Goal: Use online tool/utility: Utilize a website feature to perform a specific function

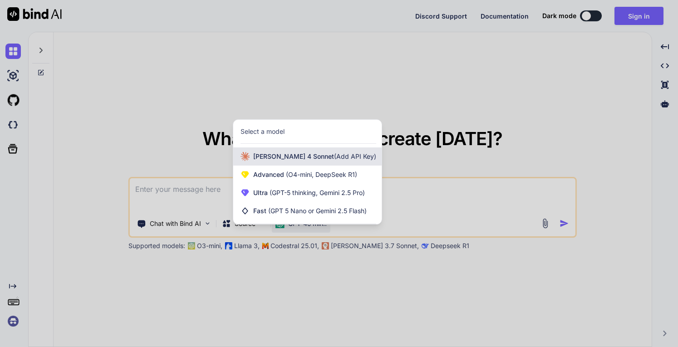
click at [334, 155] on span "(Add API Key)" at bounding box center [355, 157] width 42 height 8
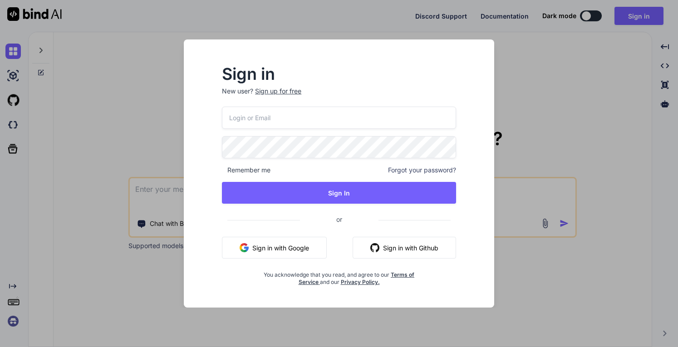
click at [517, 75] on div "Sign in New user? Sign up for free Remember me Forgot your password? Sign In or…" at bounding box center [339, 173] width 678 height 347
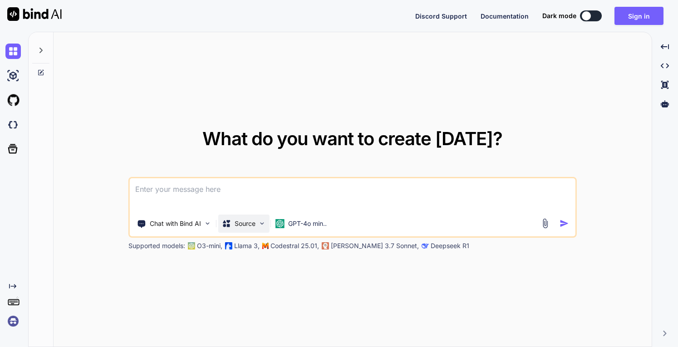
click at [242, 228] on div "Source" at bounding box center [243, 224] width 51 height 18
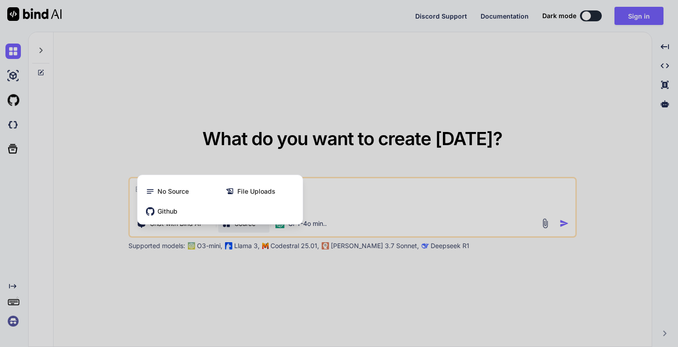
click at [379, 188] on div at bounding box center [339, 173] width 678 height 347
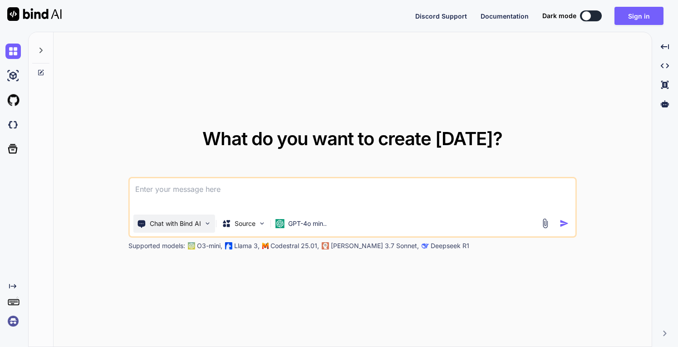
click at [167, 227] on p "Chat with Bind AI" at bounding box center [175, 223] width 51 height 9
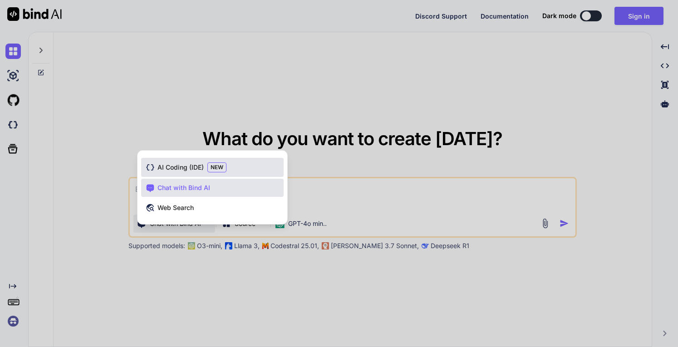
click at [248, 163] on div "AI Coding (IDE) NEW" at bounding box center [212, 167] width 143 height 19
type textarea "x"
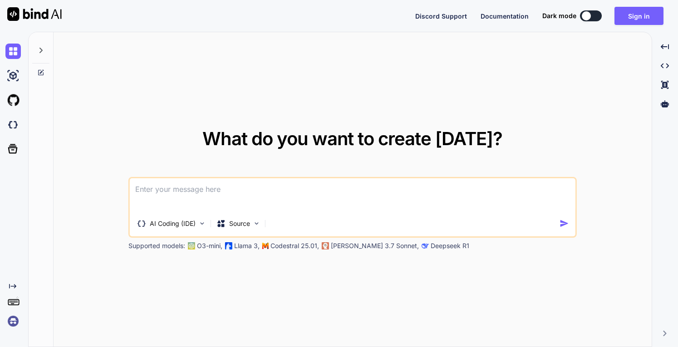
click at [289, 189] on textarea at bounding box center [353, 195] width 446 height 34
